Goal: Task Accomplishment & Management: Manage account settings

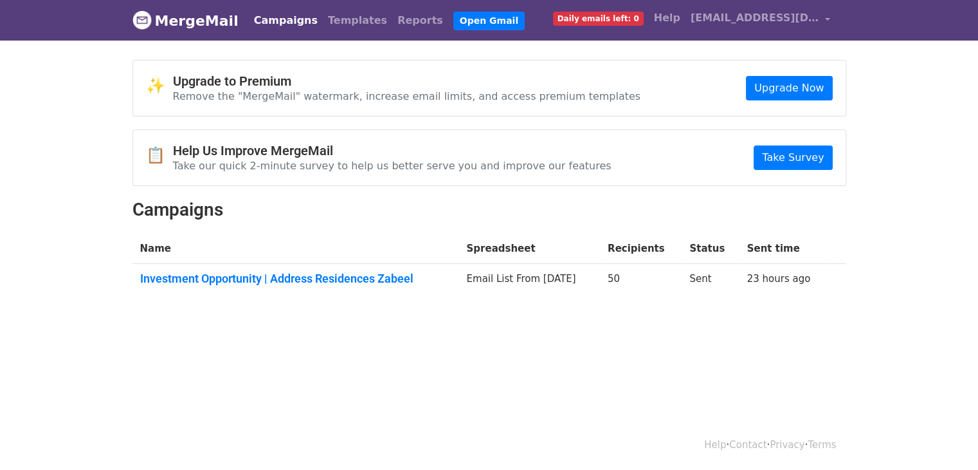
click at [335, 285] on td "Investment Opportunity | Address Residences Zabeel" at bounding box center [295, 281] width 327 height 35
click at [340, 266] on td "Investment Opportunity | Address Residences Zabeel" at bounding box center [295, 281] width 327 height 35
click at [342, 271] on link "Investment Opportunity | Address Residences Zabeel" at bounding box center [295, 278] width 311 height 14
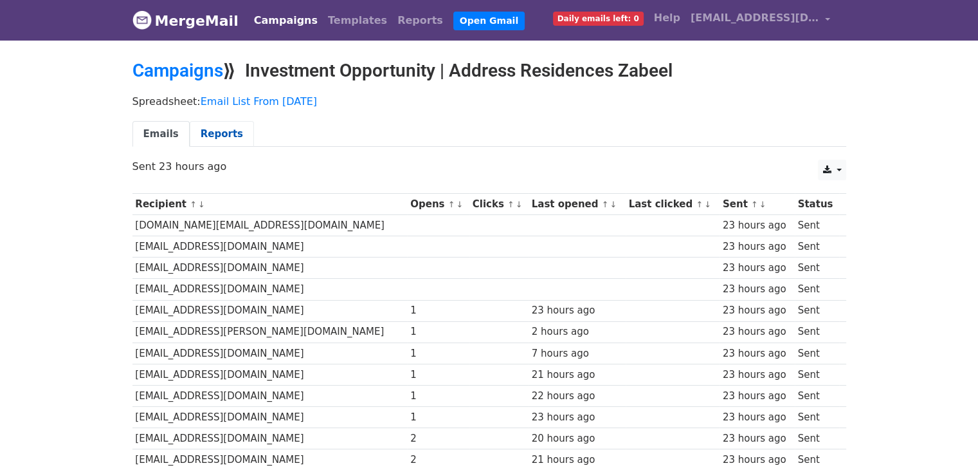
click at [223, 132] on link "Reports" at bounding box center [222, 134] width 64 height 26
